Goal: Browse casually: Explore the website without a specific task or goal

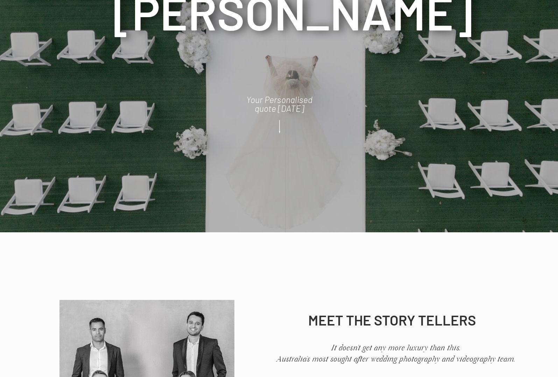
click at [279, 126] on icon at bounding box center [280, 126] width 18 height 19
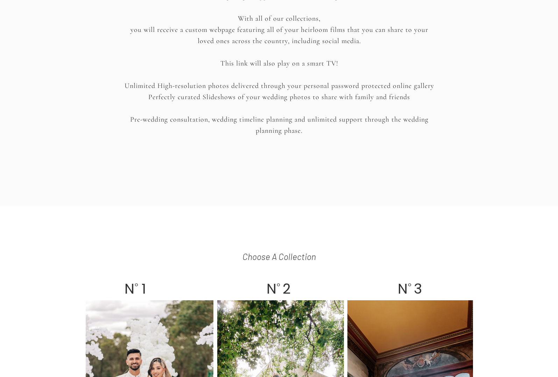
scroll to position [1361, 0]
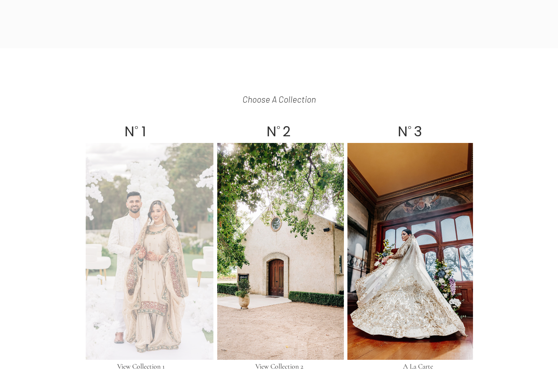
click at [179, 203] on div at bounding box center [150, 251] width 128 height 217
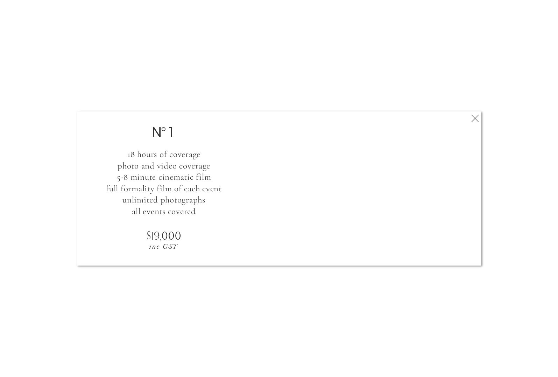
click at [474, 120] on icon at bounding box center [475, 118] width 13 height 14
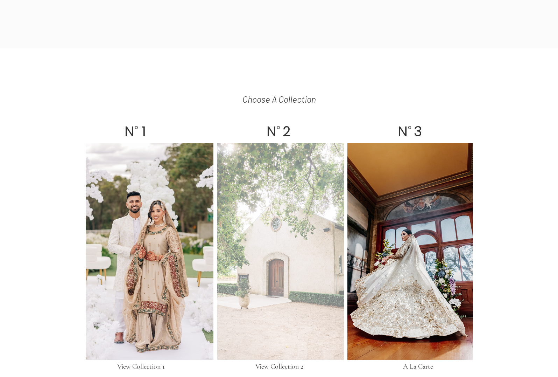
click at [260, 238] on div at bounding box center [280, 251] width 127 height 217
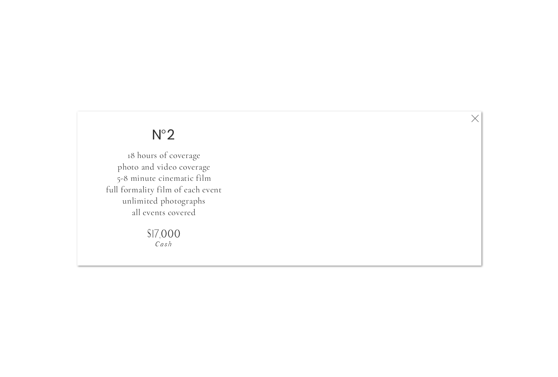
click at [475, 118] on polygon at bounding box center [475, 118] width 7 height 7
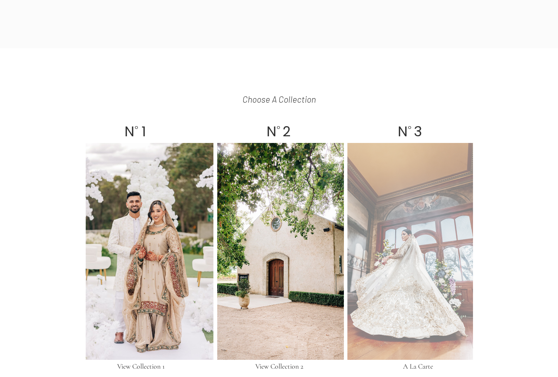
scroll to position [1473, 0]
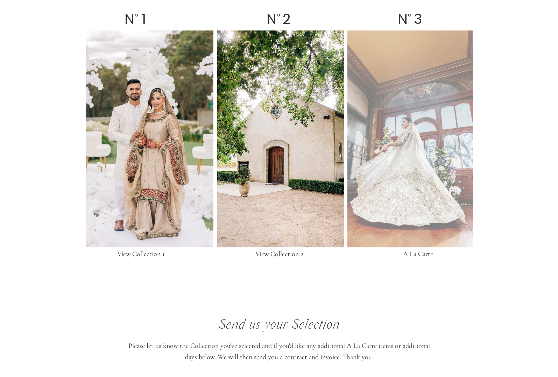
click at [407, 193] on div at bounding box center [411, 138] width 126 height 217
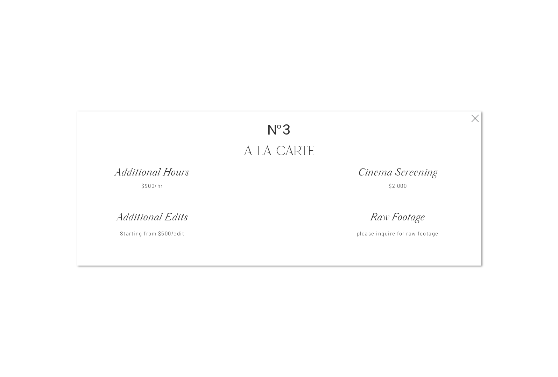
click at [475, 117] on icon at bounding box center [475, 118] width 13 height 14
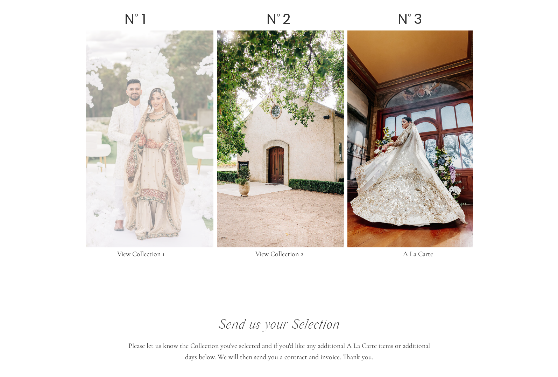
click at [133, 168] on div at bounding box center [150, 138] width 128 height 217
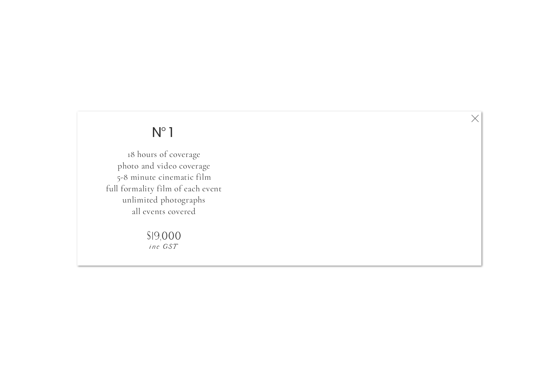
click at [475, 120] on icon at bounding box center [475, 118] width 13 height 14
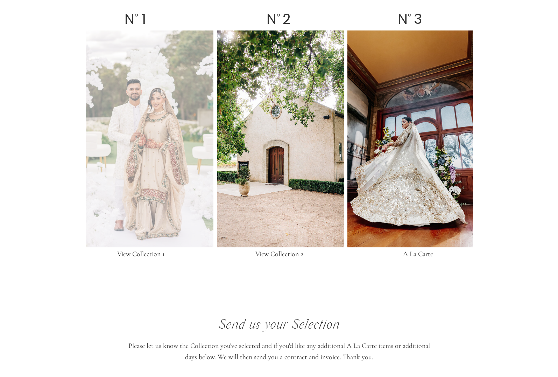
click at [163, 177] on div at bounding box center [150, 138] width 128 height 217
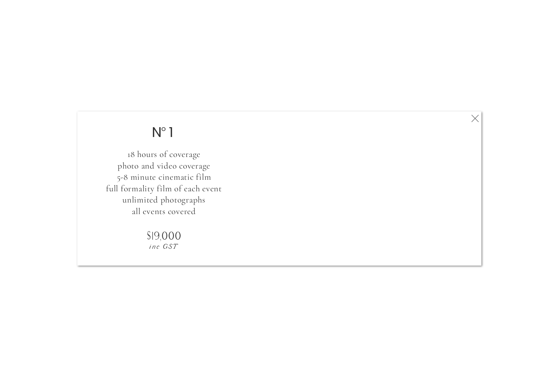
click at [478, 118] on icon at bounding box center [475, 118] width 13 height 14
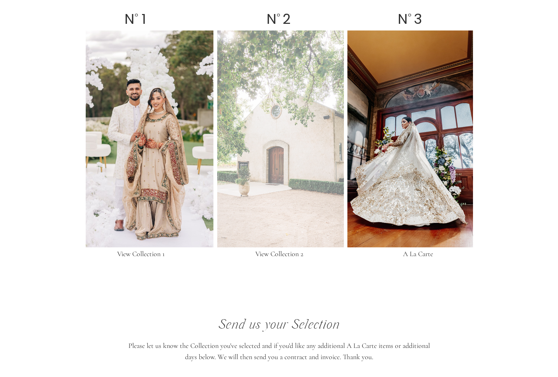
click at [292, 212] on div at bounding box center [280, 138] width 127 height 217
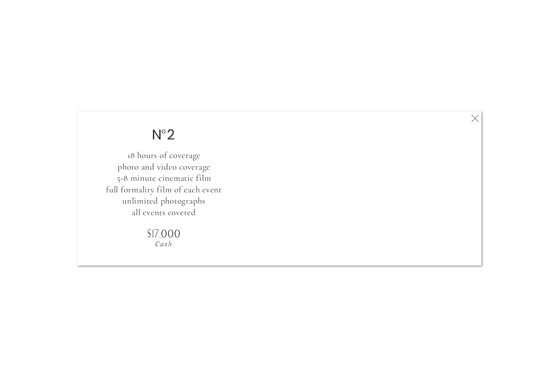
click at [474, 117] on polygon at bounding box center [475, 118] width 7 height 7
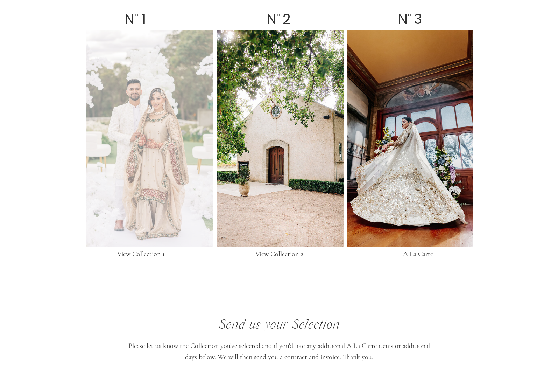
click at [165, 163] on div at bounding box center [150, 138] width 128 height 217
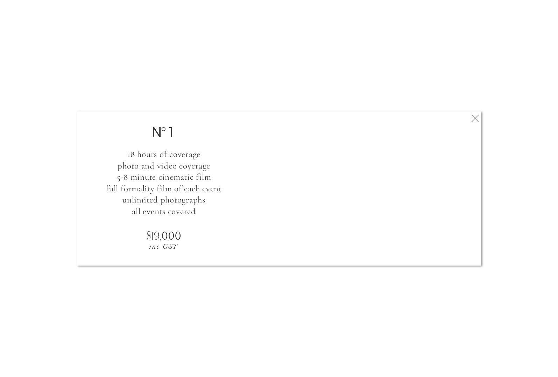
click at [474, 120] on icon at bounding box center [475, 118] width 13 height 14
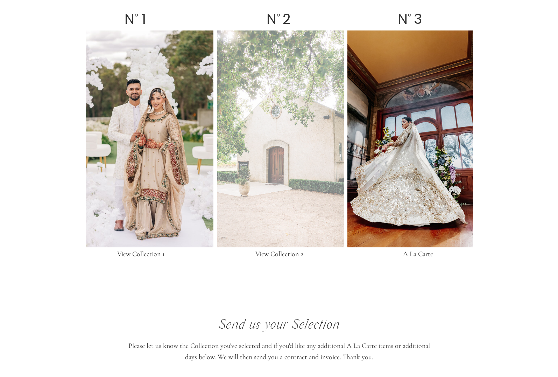
click at [304, 211] on div at bounding box center [280, 138] width 127 height 217
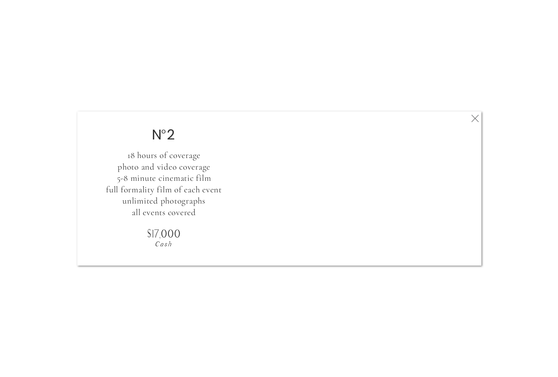
click at [472, 119] on icon at bounding box center [475, 118] width 13 height 14
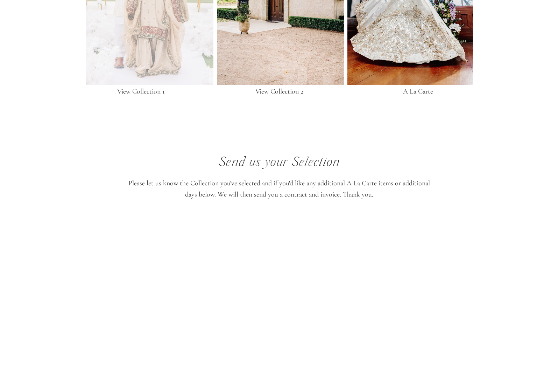
scroll to position [1476, 0]
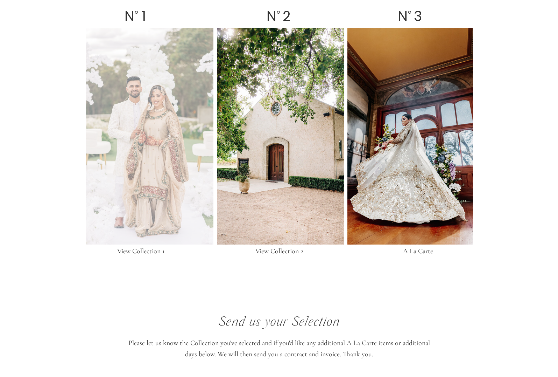
click at [181, 154] on div at bounding box center [150, 136] width 128 height 217
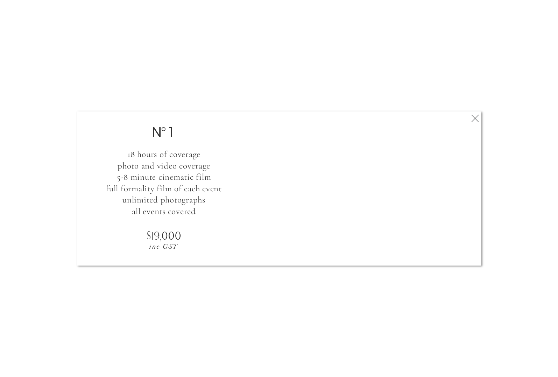
click at [475, 117] on icon at bounding box center [475, 118] width 13 height 14
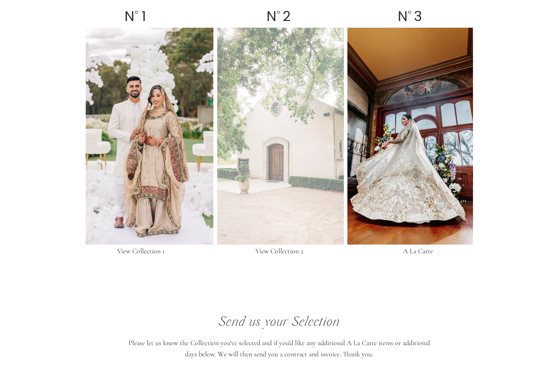
click at [267, 202] on div at bounding box center [280, 136] width 127 height 217
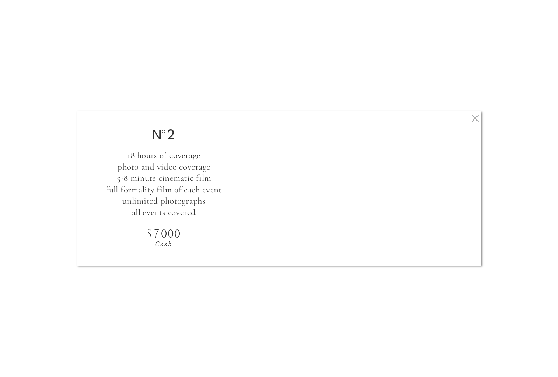
click at [476, 119] on icon at bounding box center [475, 118] width 13 height 14
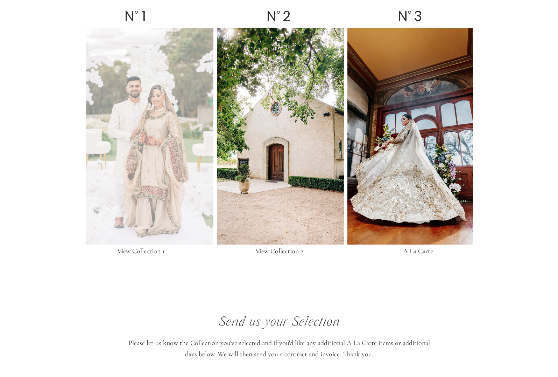
click at [199, 190] on div at bounding box center [150, 136] width 128 height 217
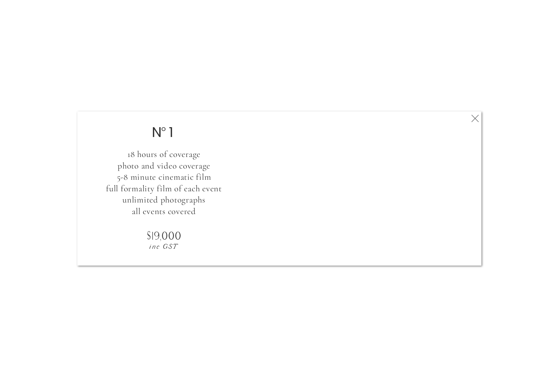
click at [472, 118] on icon at bounding box center [475, 118] width 13 height 14
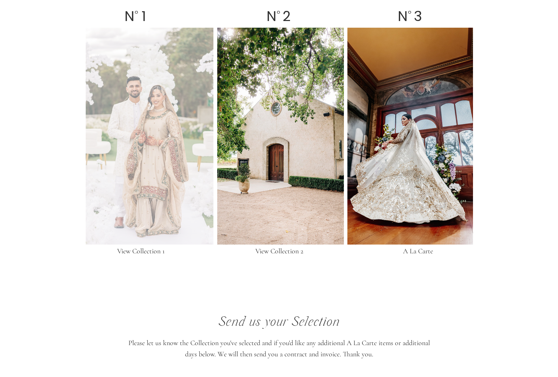
click at [185, 106] on div at bounding box center [150, 136] width 128 height 217
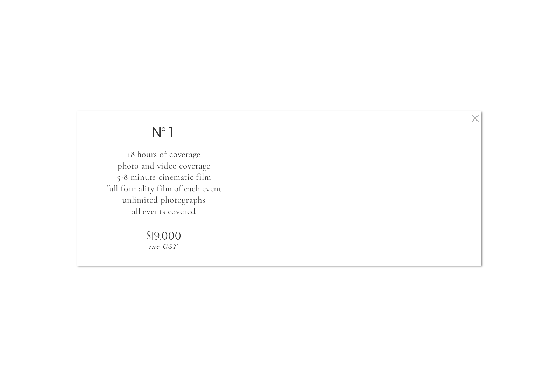
click at [476, 118] on icon at bounding box center [475, 118] width 13 height 14
